Goal: Task Accomplishment & Management: Complete application form

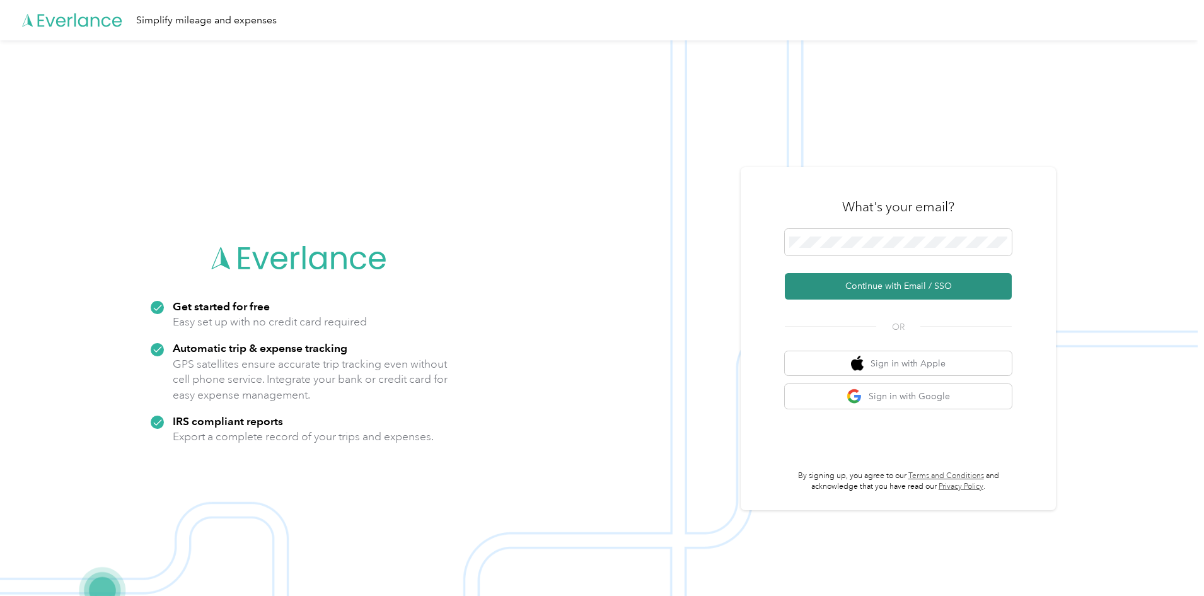
click at [800, 289] on button "Continue with Email / SSO" at bounding box center [898, 286] width 227 height 26
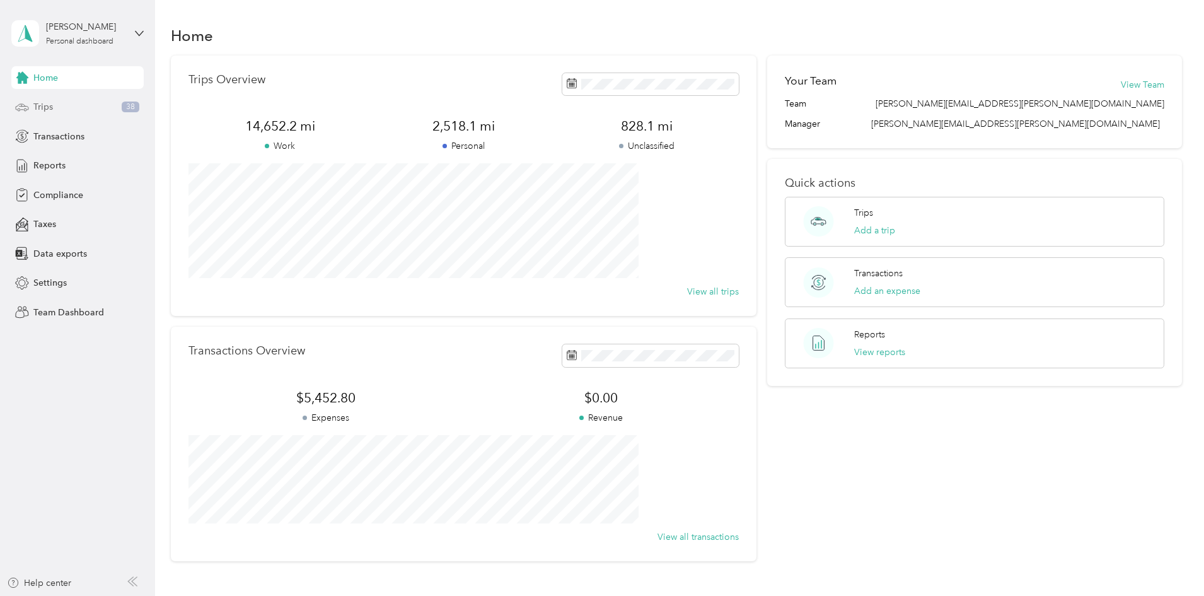
click at [74, 105] on div "Trips 38" at bounding box center [77, 107] width 132 height 23
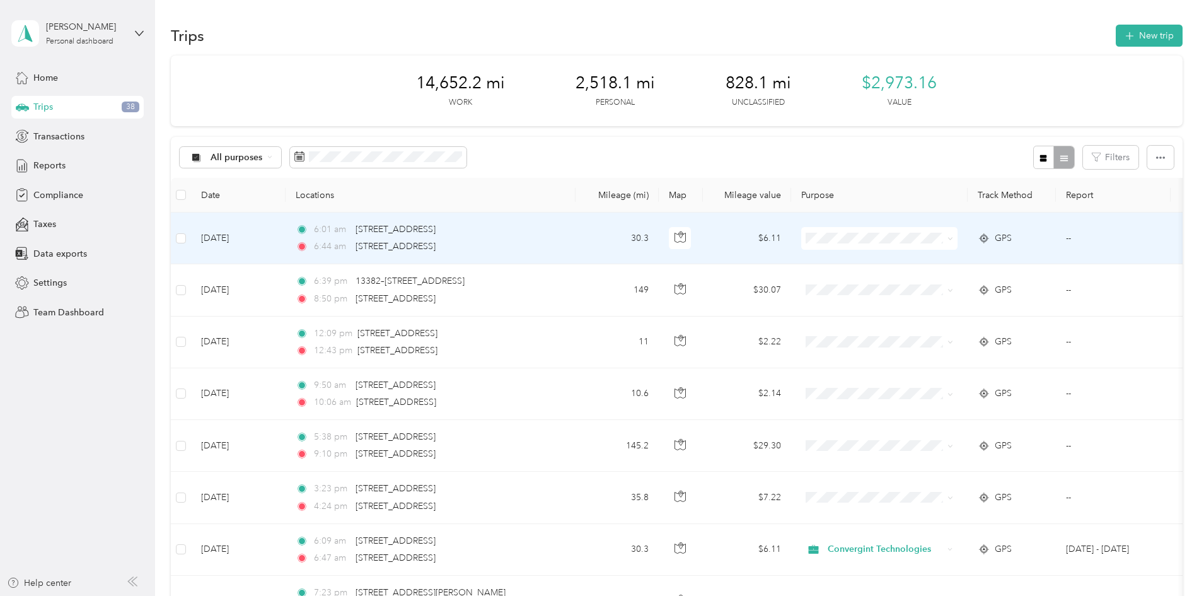
click at [977, 260] on span "Convergint Technologies" at bounding box center [975, 261] width 117 height 13
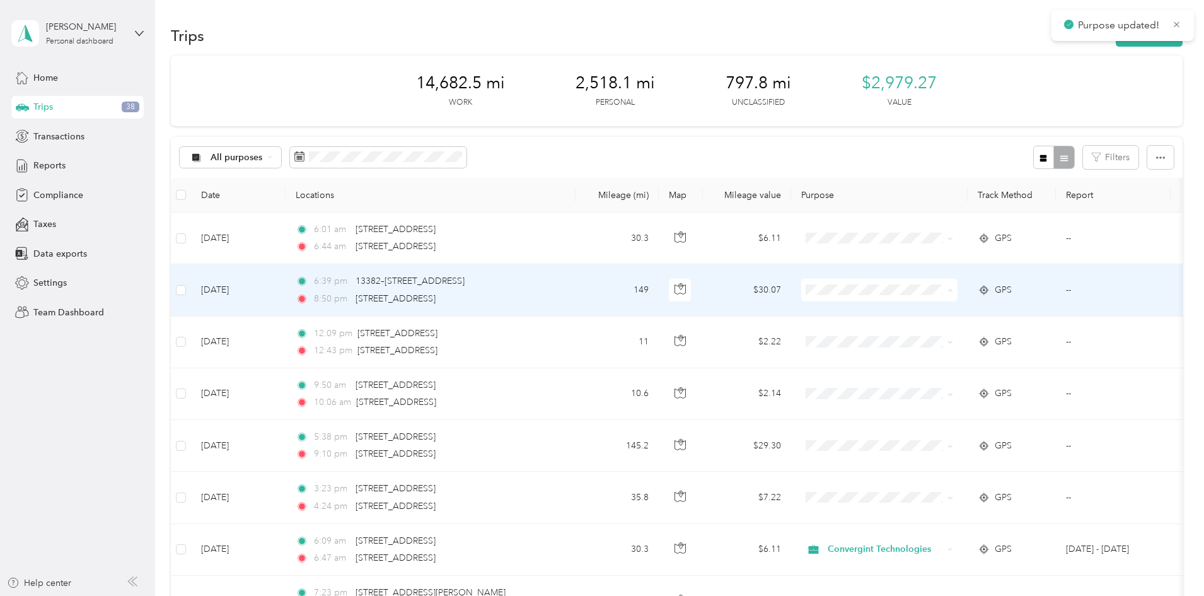
click at [947, 335] on span "Personal" at bounding box center [975, 335] width 117 height 13
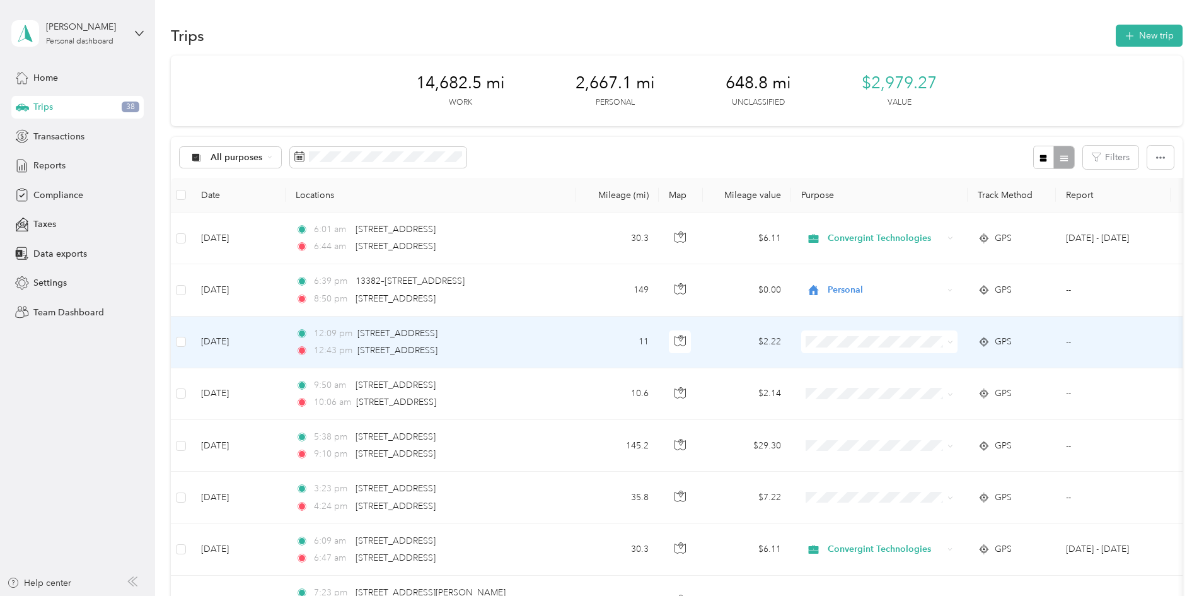
click at [958, 389] on li "Personal" at bounding box center [963, 384] width 156 height 22
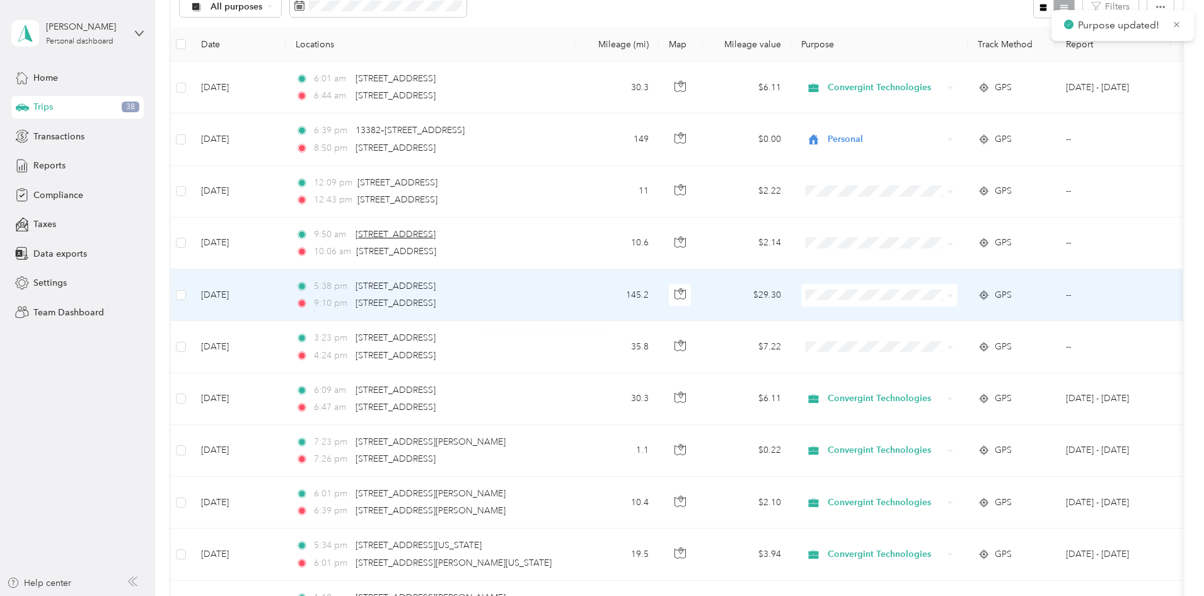
scroll to position [168, 0]
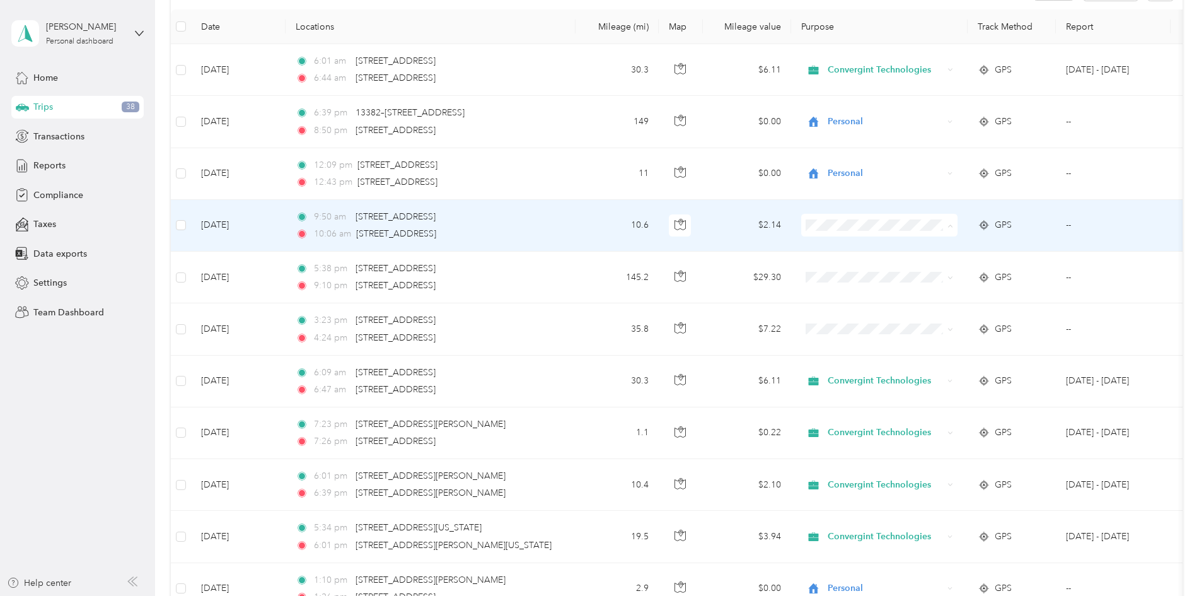
click at [945, 271] on span "Personal" at bounding box center [975, 270] width 117 height 13
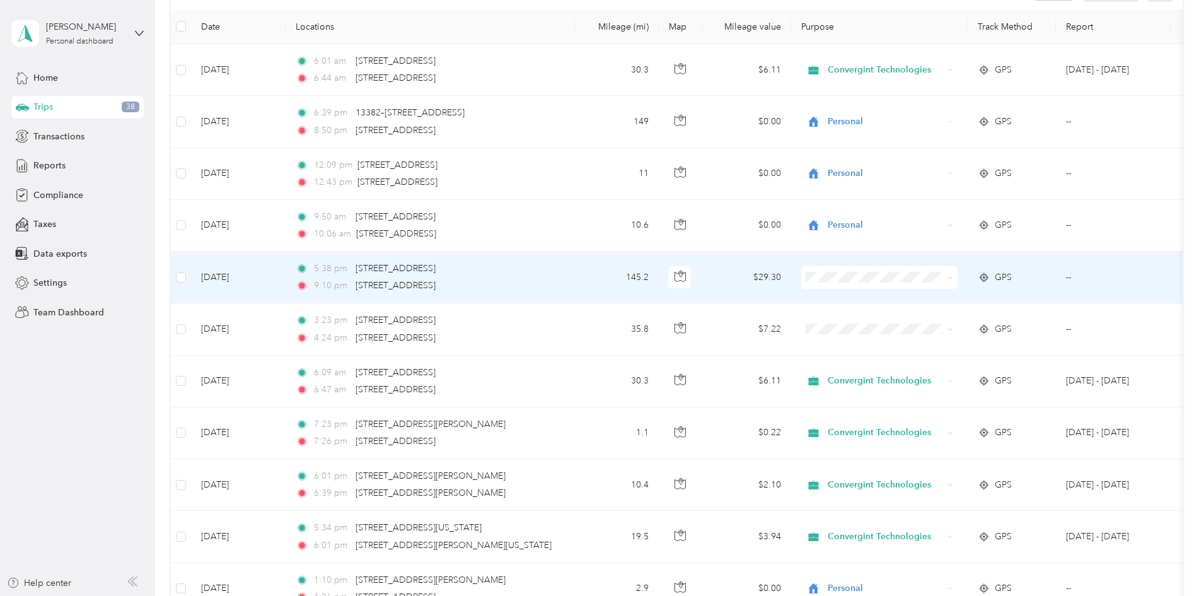
click at [950, 323] on li "Personal" at bounding box center [963, 323] width 156 height 22
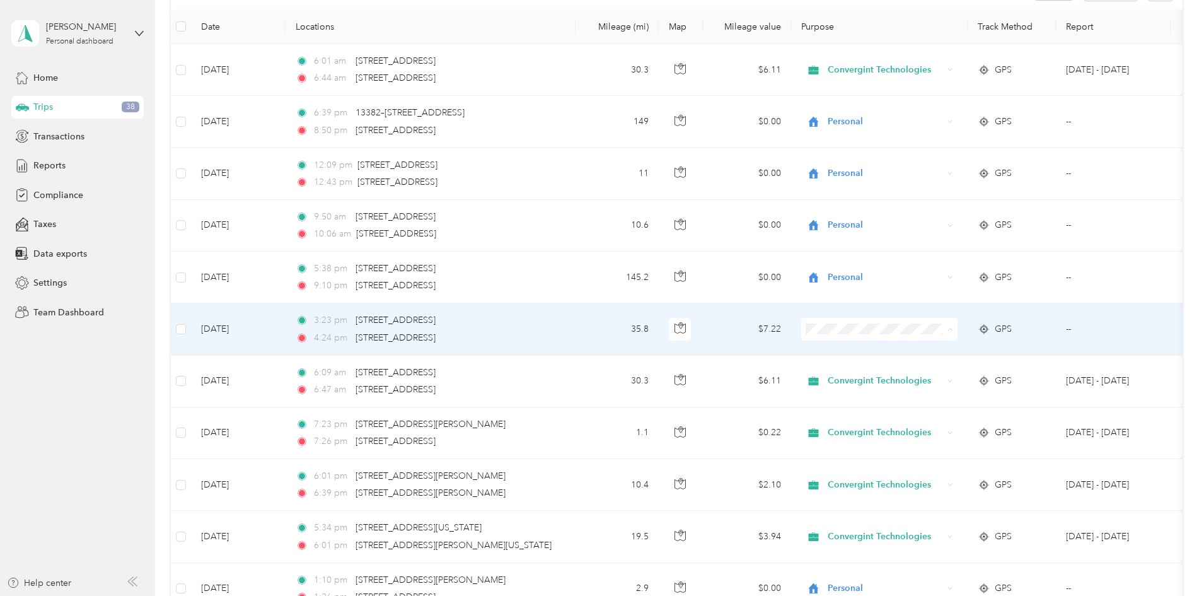
click at [959, 354] on li "Convergint Technologies" at bounding box center [963, 353] width 156 height 22
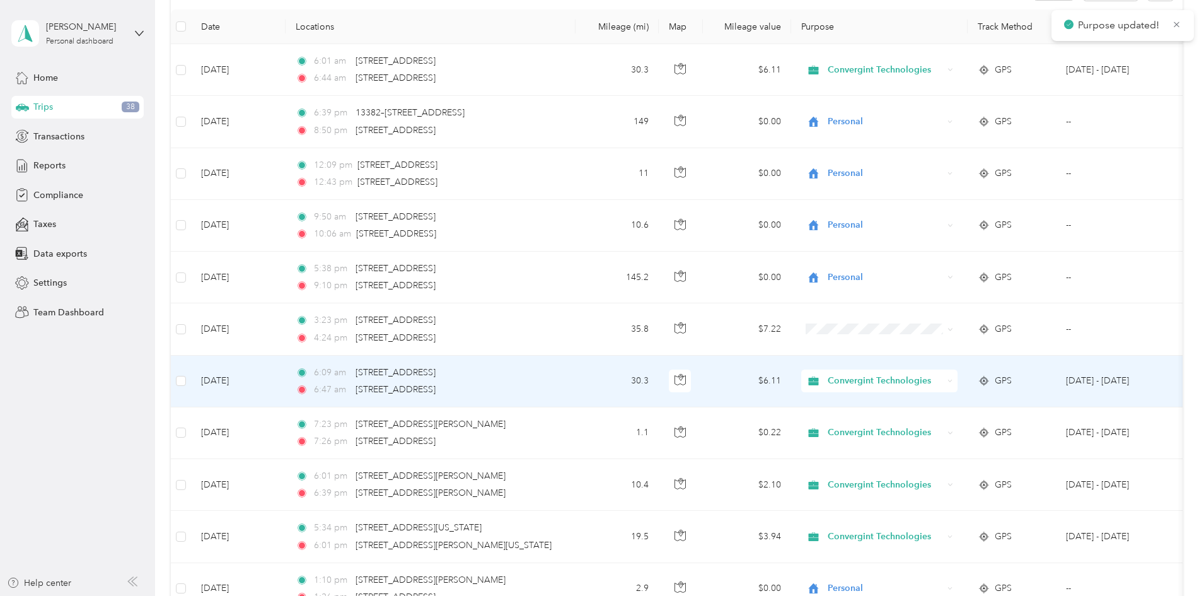
click at [943, 383] on span "Convergint Technologies" at bounding box center [885, 381] width 115 height 14
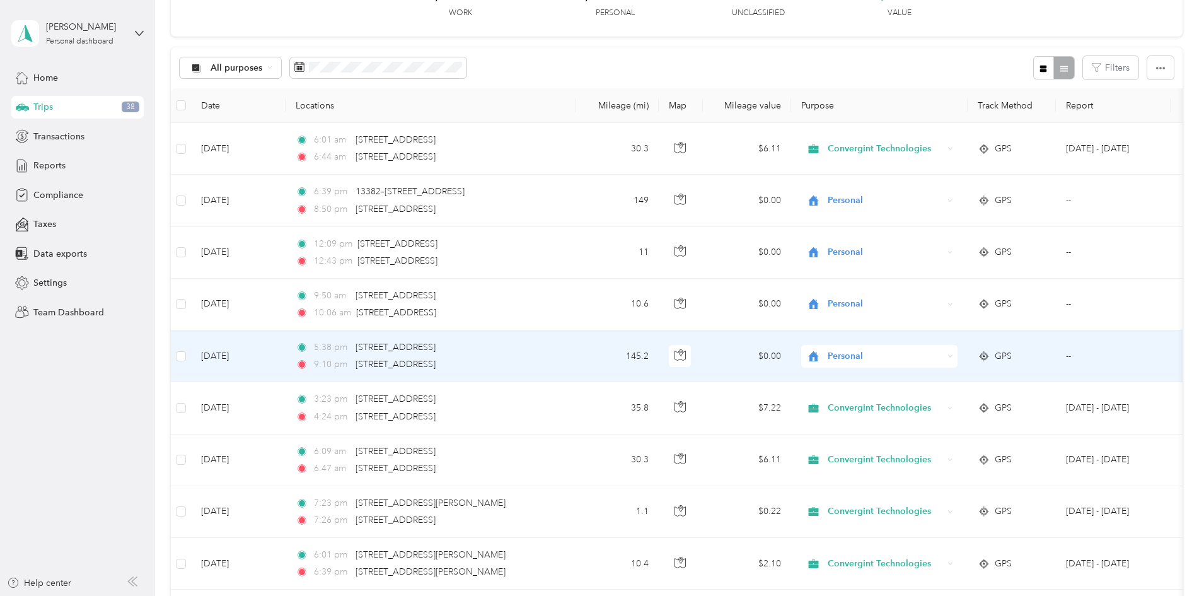
scroll to position [0, 0]
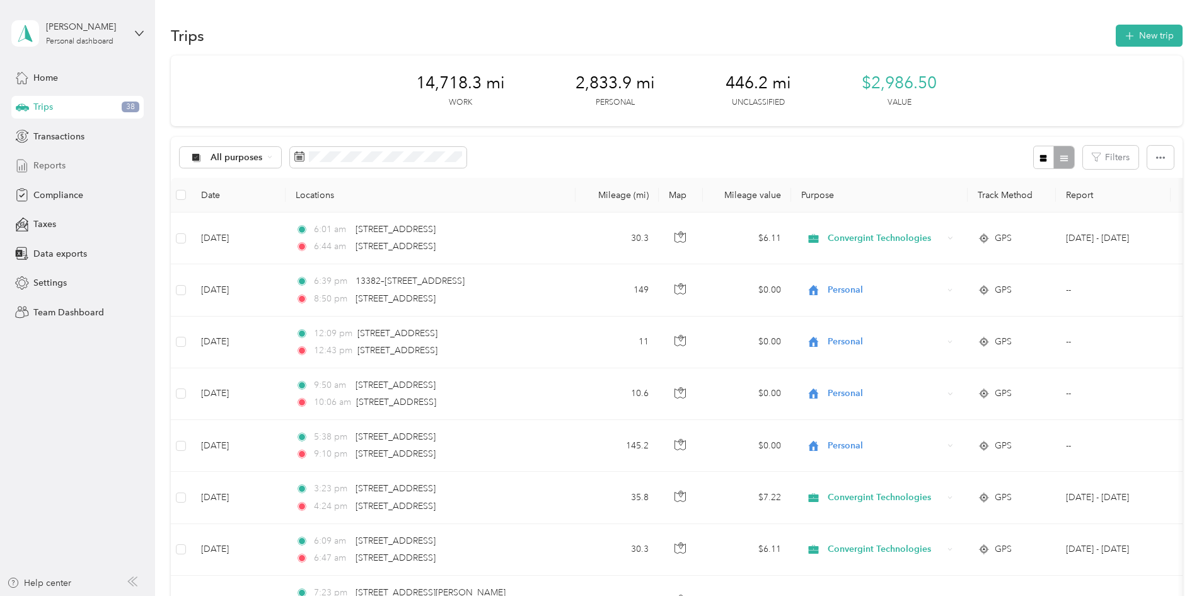
click at [50, 165] on span "Reports" at bounding box center [49, 165] width 32 height 13
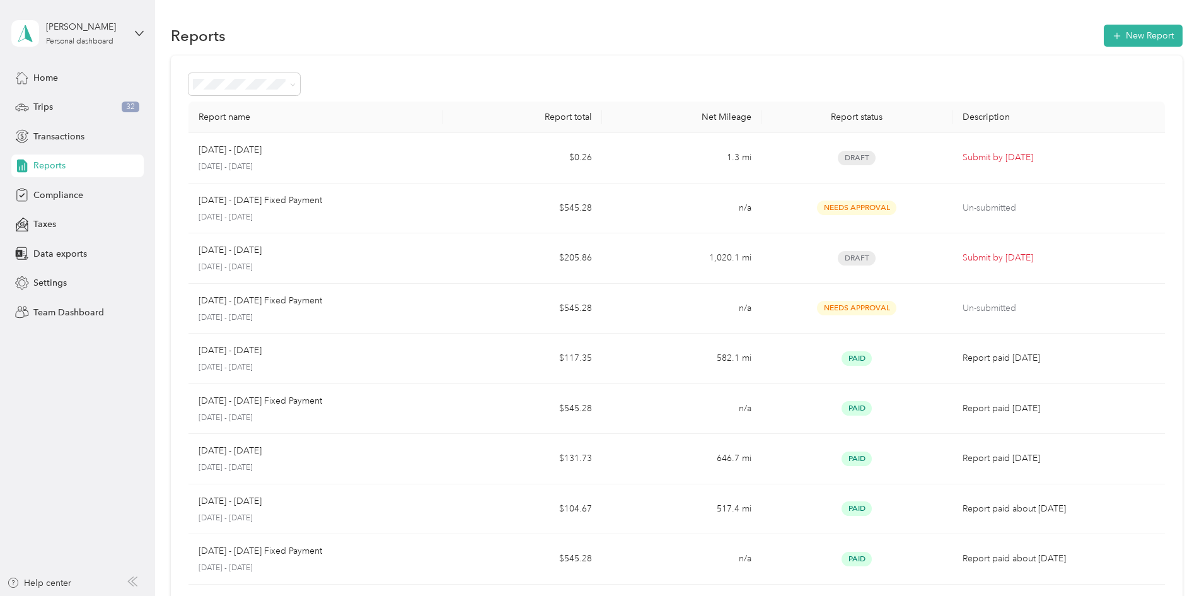
click at [1173, 176] on div "Report name Report total Net Mileage Report status Description [DATE] - [DATE] …" at bounding box center [677, 371] width 1012 height 632
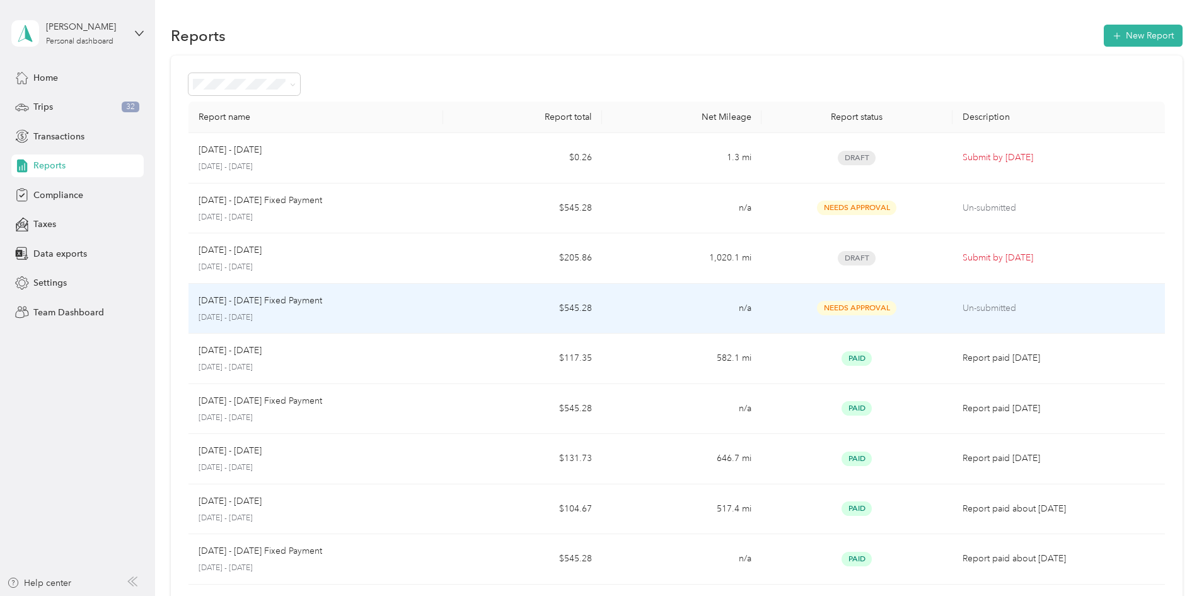
click at [900, 312] on td "Needs Approval" at bounding box center [857, 309] width 191 height 50
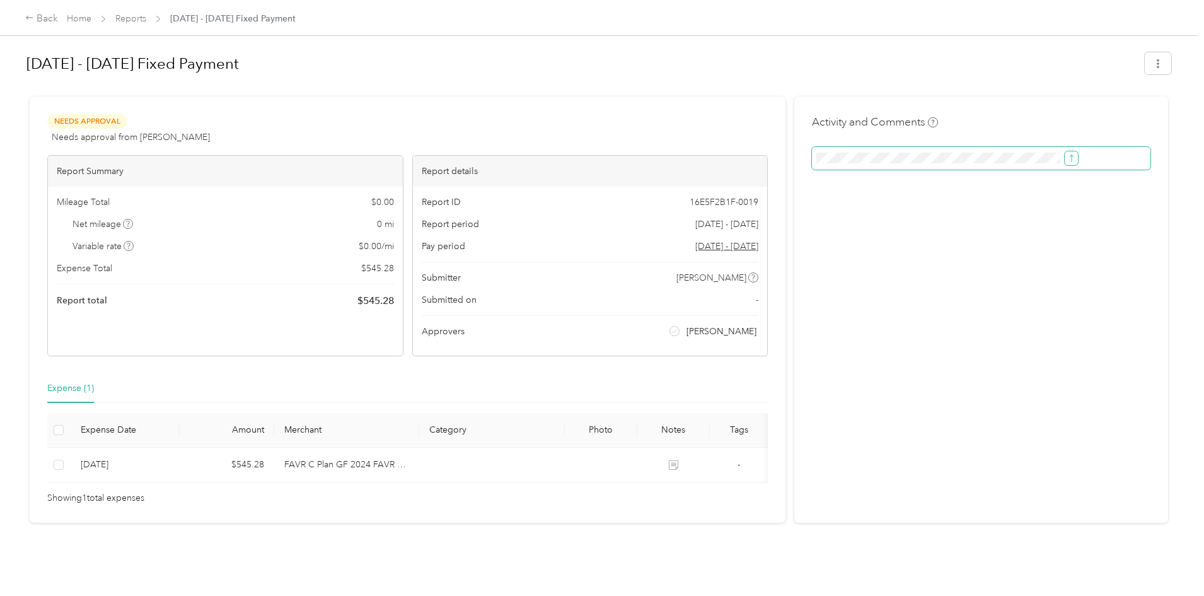
click at [1069, 156] on icon "submit" at bounding box center [1071, 157] width 4 height 7
drag, startPoint x: 982, startPoint y: 95, endPoint x: 891, endPoint y: 79, distance: 92.2
click at [982, 94] on div at bounding box center [598, 91] width 1145 height 13
click at [443, 132] on div "Needs Approval Needs approval from [PERSON_NAME] View activity & comments" at bounding box center [407, 129] width 721 height 30
click at [902, 293] on div "Activity and Comments Comment must not be blank" at bounding box center [982, 309] width 374 height 426
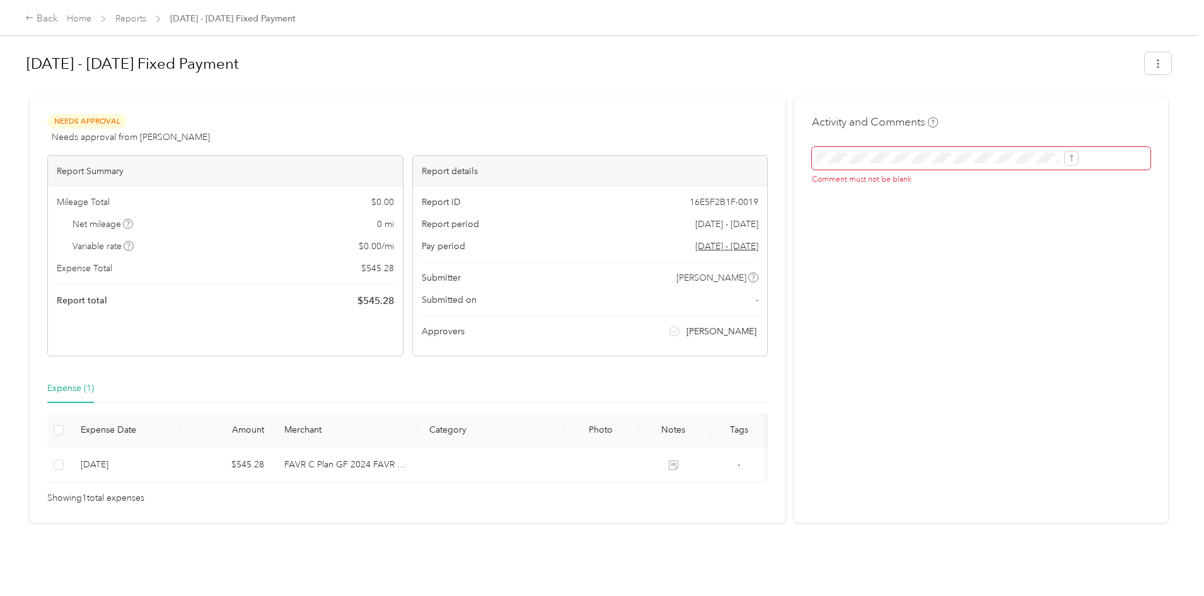
scroll to position [12, 0]
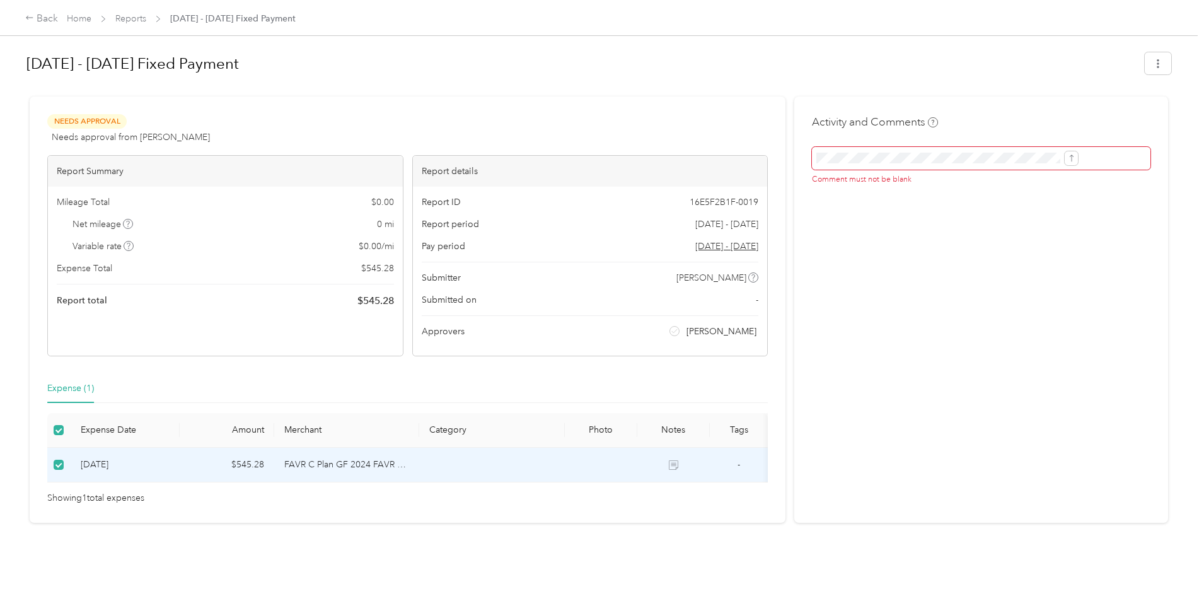
click at [481, 114] on div "Needs Approval Needs approval from [PERSON_NAME] View activity & comments" at bounding box center [407, 129] width 721 height 30
click at [58, 19] on div "Back" at bounding box center [41, 18] width 33 height 15
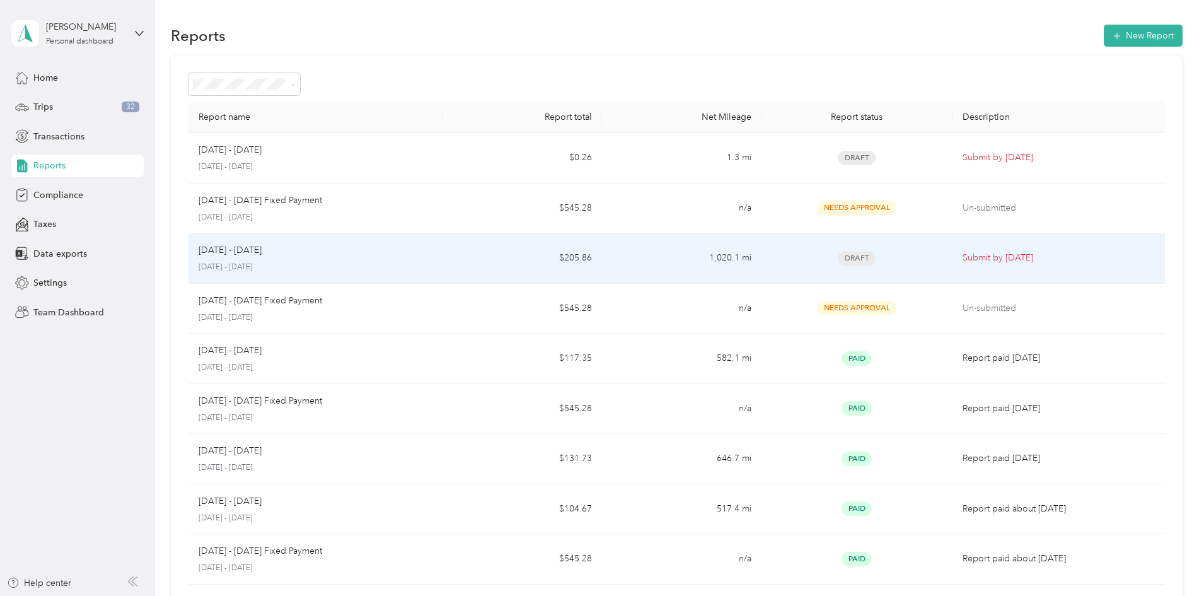
click at [885, 264] on div "Draft" at bounding box center [857, 258] width 171 height 15
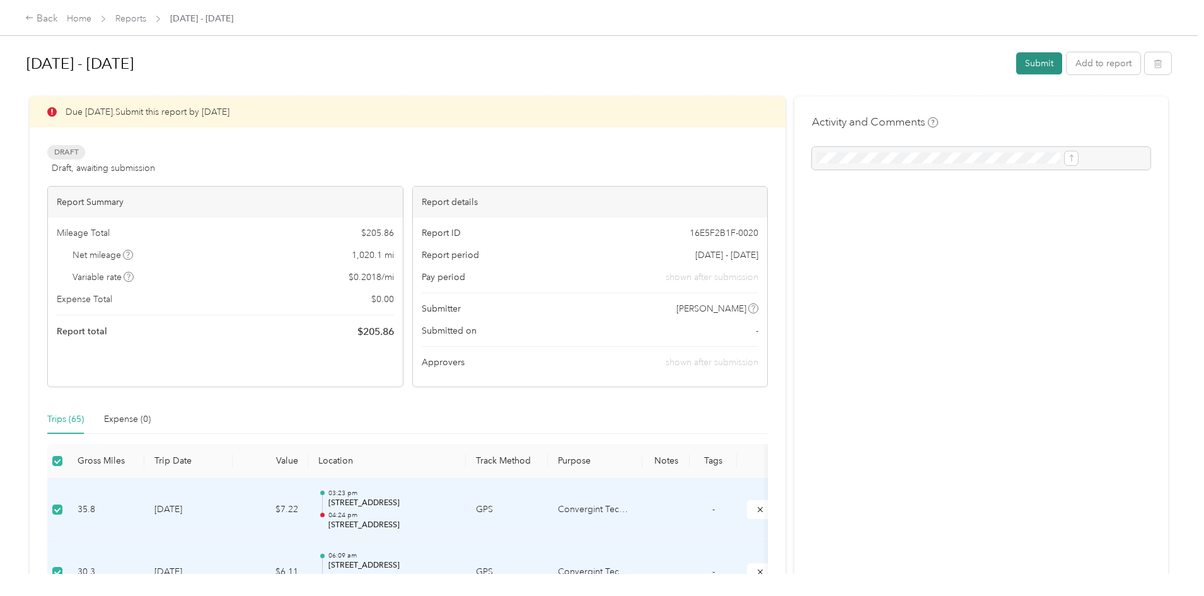
click at [1017, 64] on button "Submit" at bounding box center [1040, 63] width 46 height 22
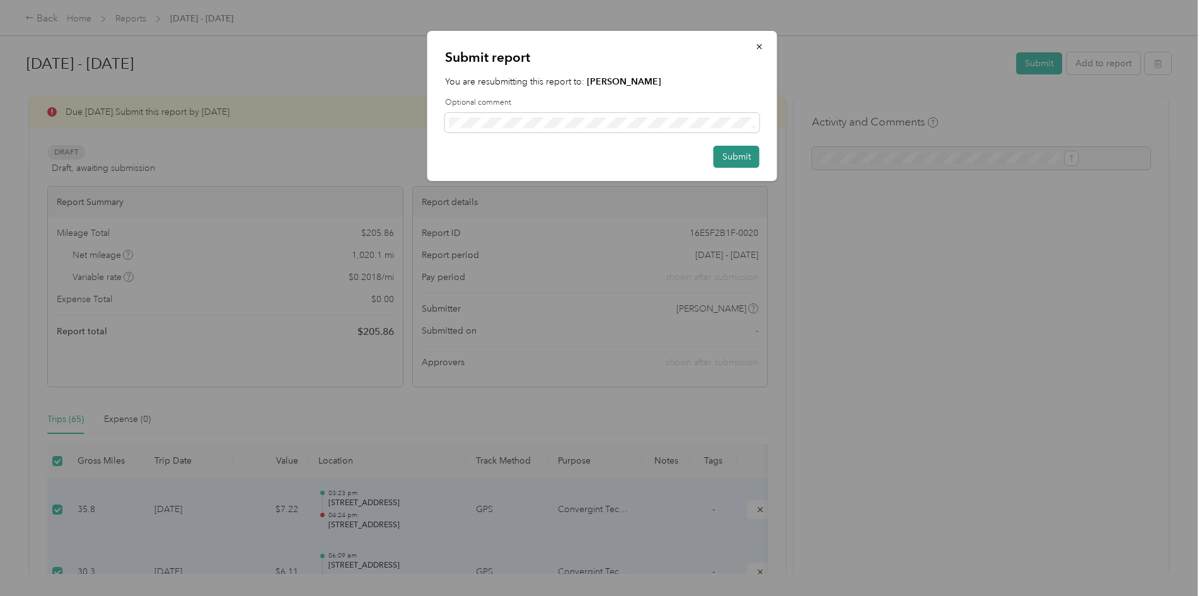
click at [750, 156] on button "Submit" at bounding box center [737, 157] width 46 height 22
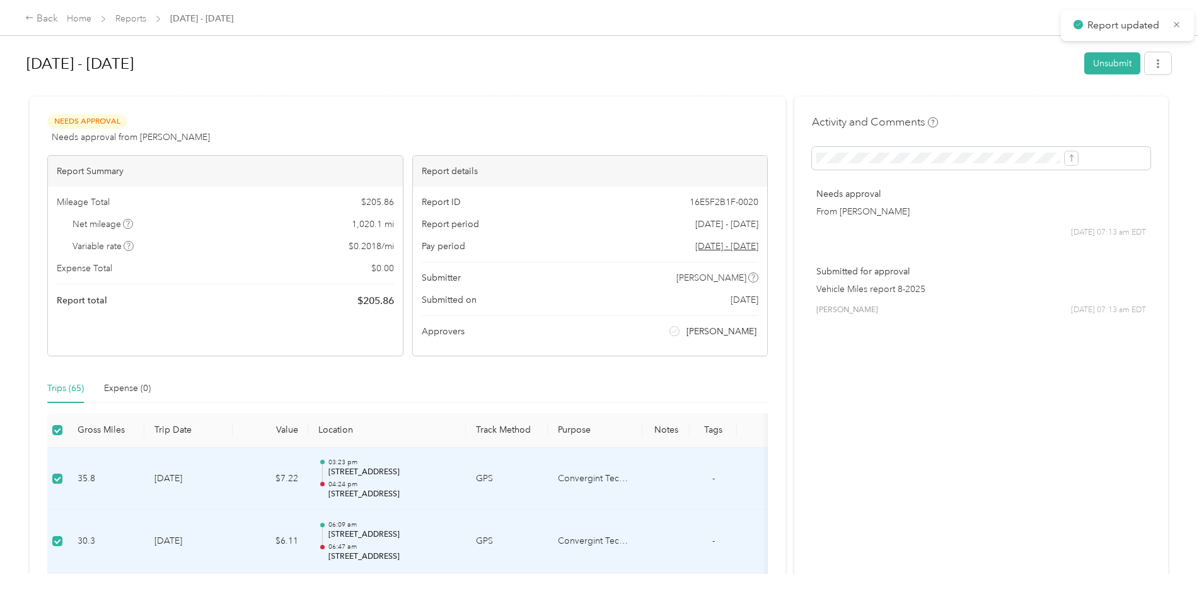
click at [1131, 193] on div "Back Home Reports [DATE] - [DATE] [DATE] - [DATE] Unsubmit Needs Approval Needs…" at bounding box center [599, 298] width 1198 height 596
click at [92, 86] on div "Back Home Reports [DATE] - [DATE] [DATE] - [DATE] Unsubmit Needs Approval Needs…" at bounding box center [599, 298] width 1198 height 596
